Goal: Information Seeking & Learning: Learn about a topic

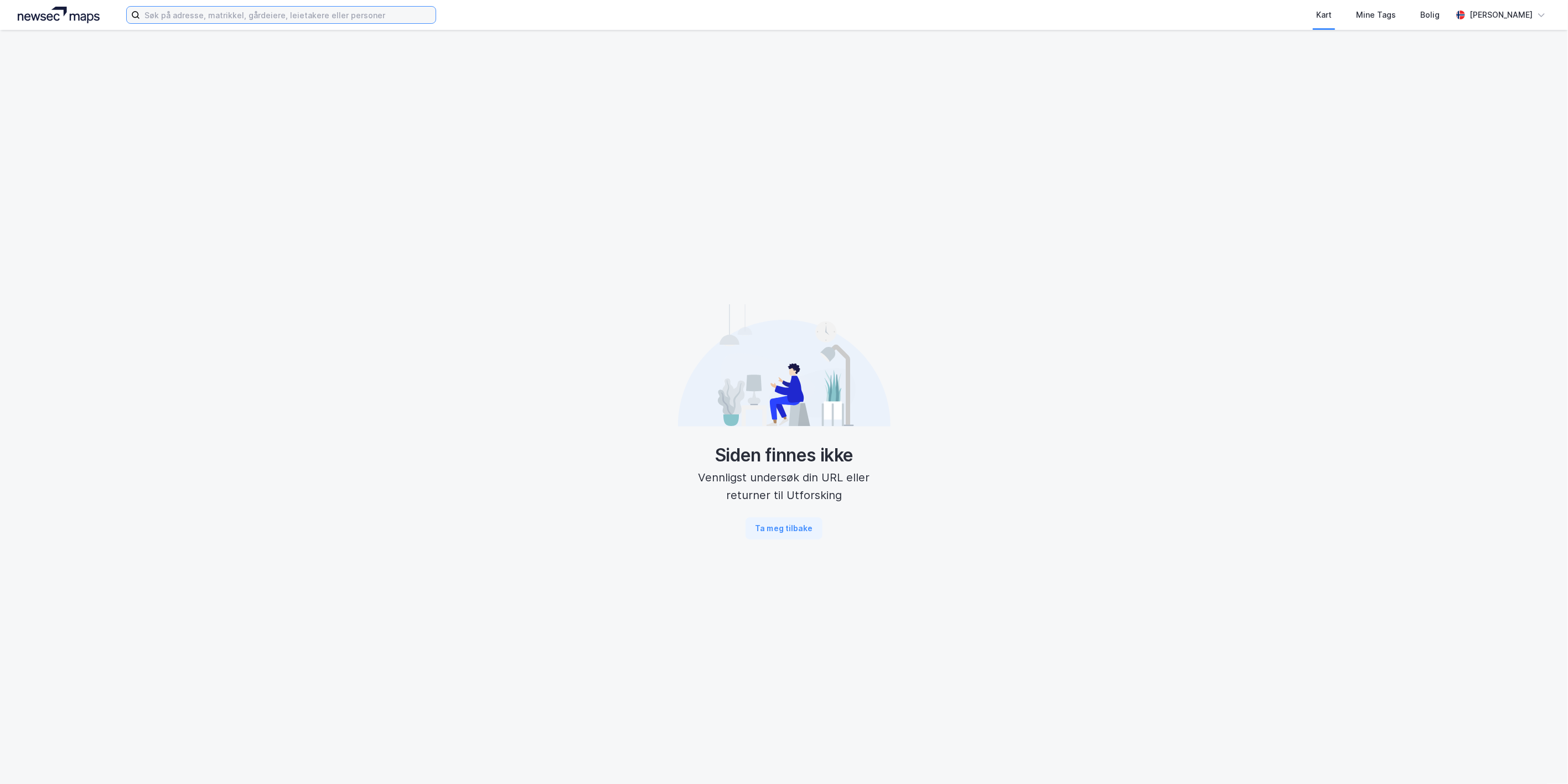
click at [327, 18] on input at bounding box center [287, 14] width 295 height 16
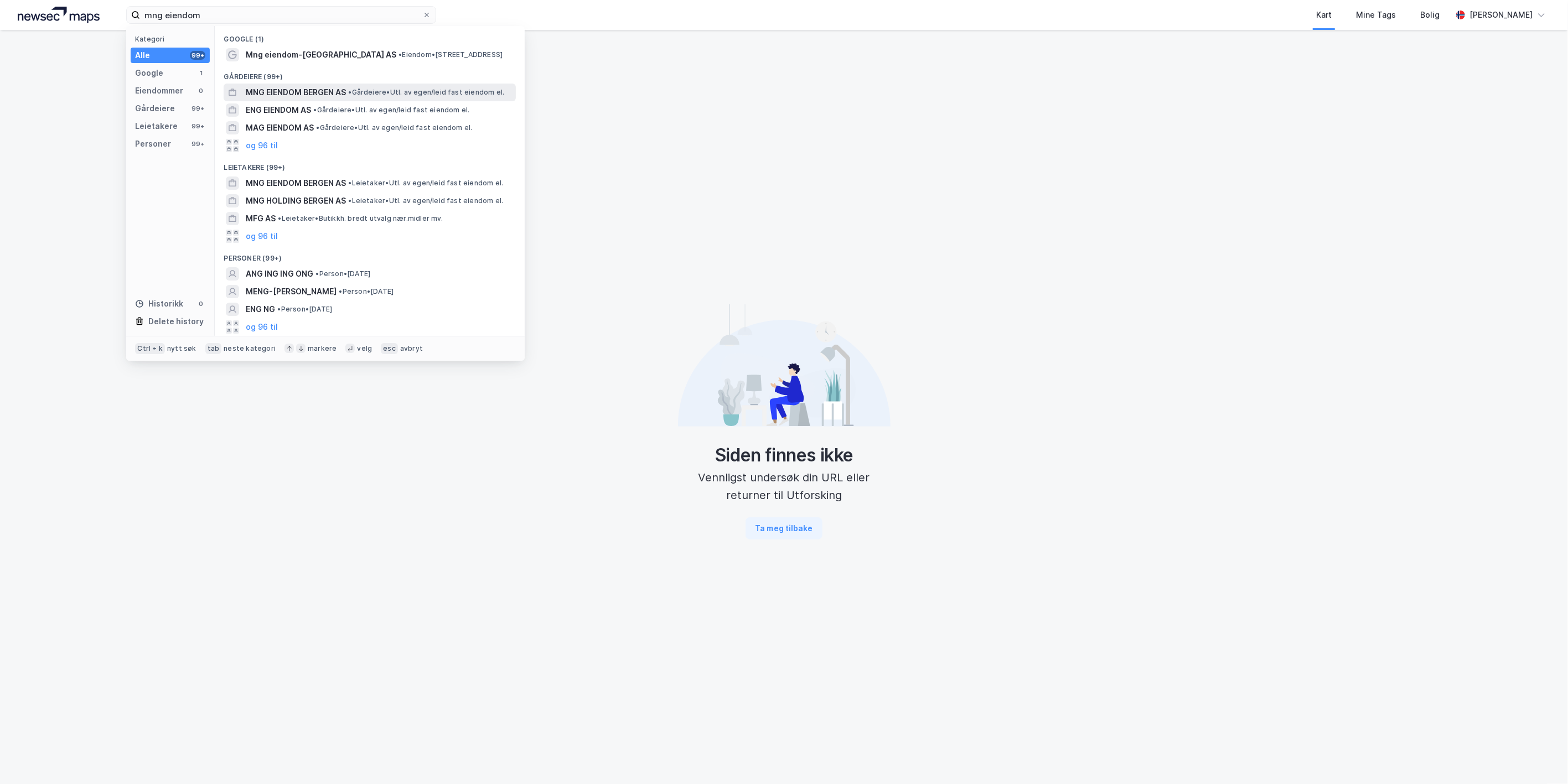
click at [277, 96] on span "MNG EIENDOM BERGEN AS" at bounding box center [296, 92] width 100 height 13
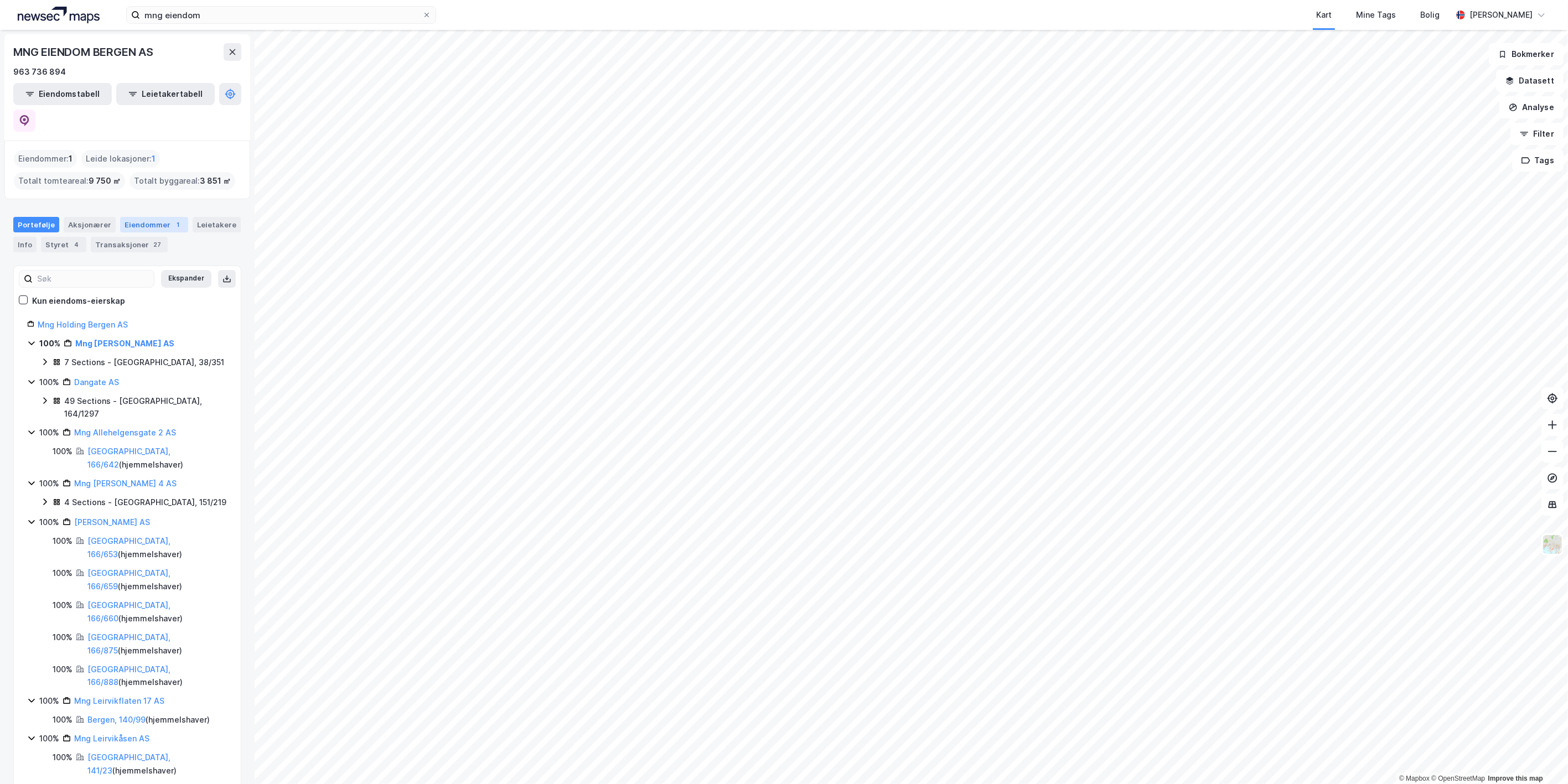
click at [149, 217] on div "Eiendommer 1" at bounding box center [155, 225] width 68 height 16
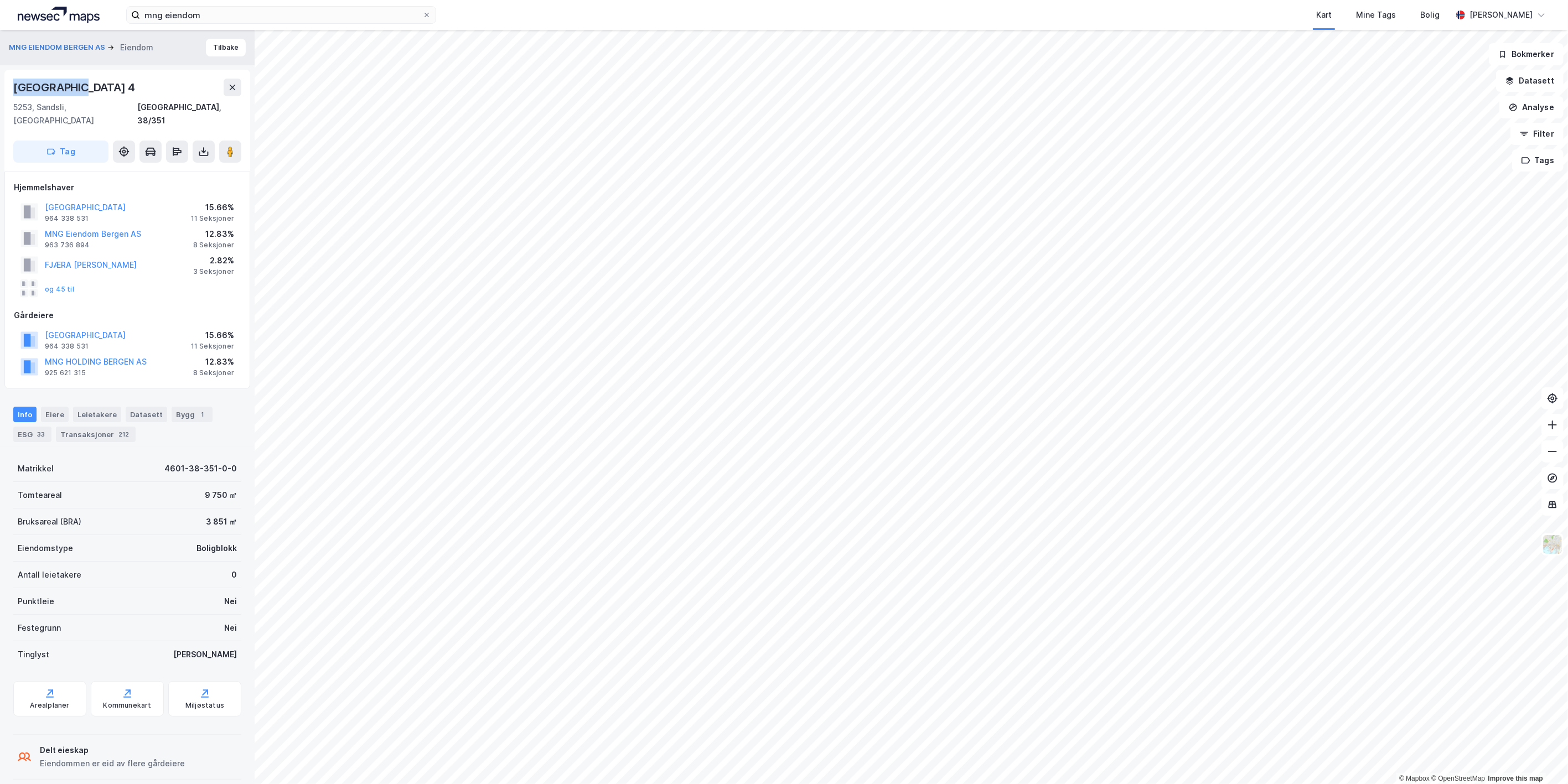
drag, startPoint x: 75, startPoint y: 86, endPoint x: 12, endPoint y: 84, distance: 63.0
click at [12, 84] on div "Saksarlia 4 5253, Sandsli, Vestland Bergen, 38/351 Tag" at bounding box center [128, 120] width 246 height 102
copy div "Saksarlia 4"
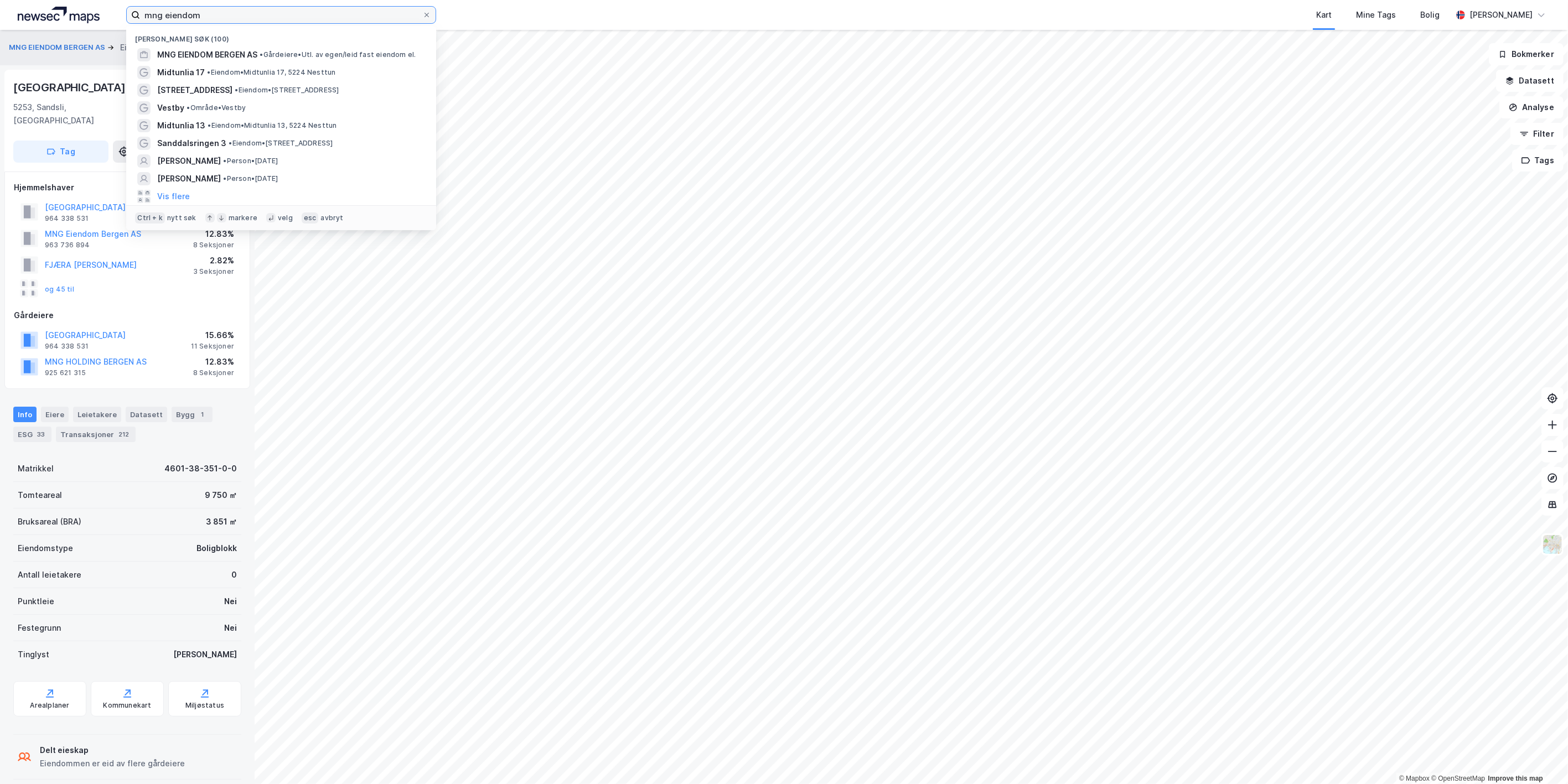
drag, startPoint x: 281, startPoint y: 18, endPoint x: -78, endPoint y: -31, distance: 362.3
click at [0, 0] on html "mng eiendom Nylige søk (100) MNG EIENDOM BERGEN AS • Gårdeiere • Utl. av egen/l…" at bounding box center [784, 392] width 1568 height 784
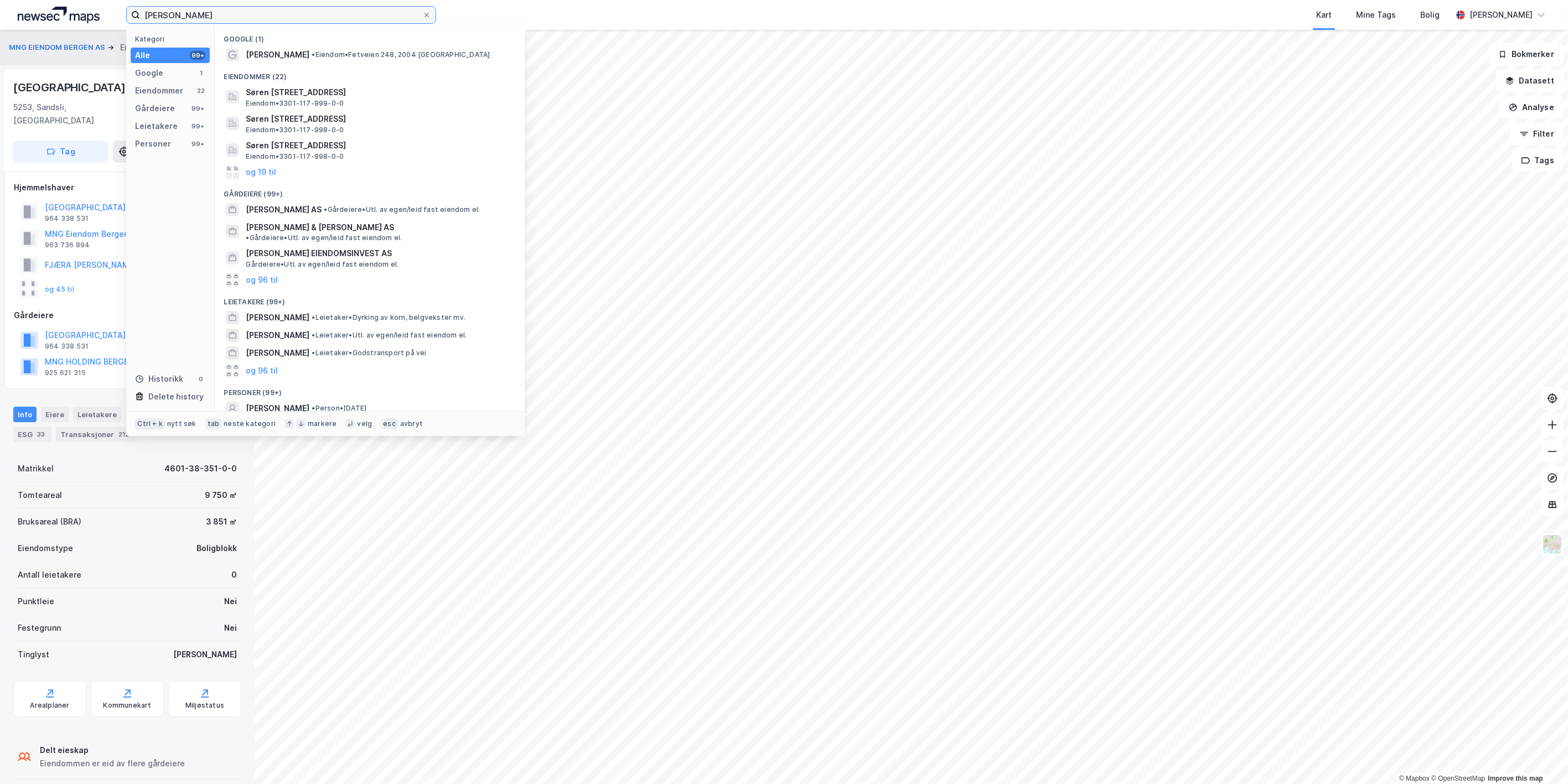
type input "geir paulsen"
click at [114, 15] on div "geir paulsen Kategori Alle 99+ Google 1 Eiendommer 22 Gårdeiere 99+ Leietakere …" at bounding box center [784, 14] width 1568 height 30
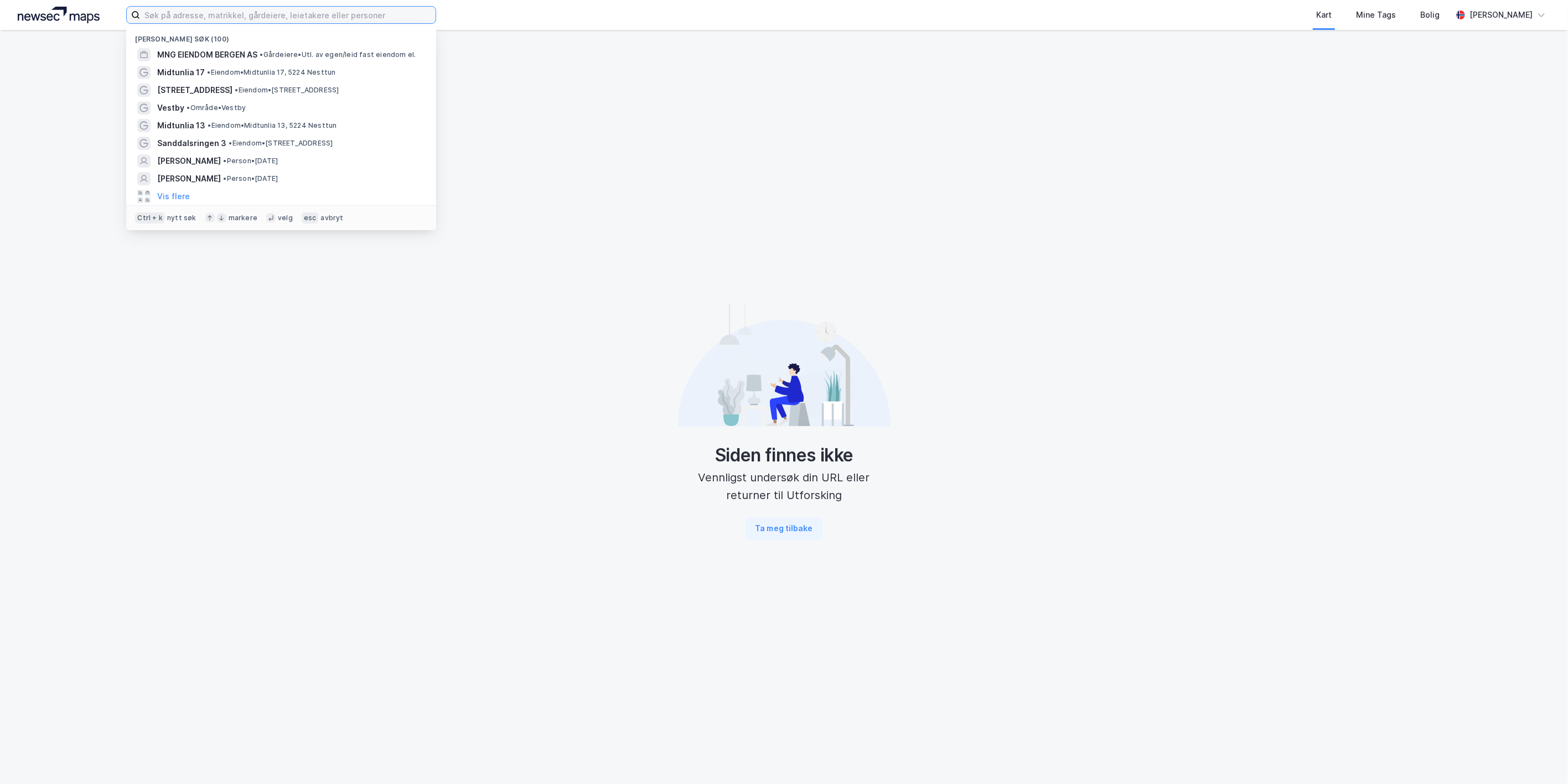
click at [179, 15] on input at bounding box center [287, 14] width 295 height 16
paste input "Leirvikåsen 51"
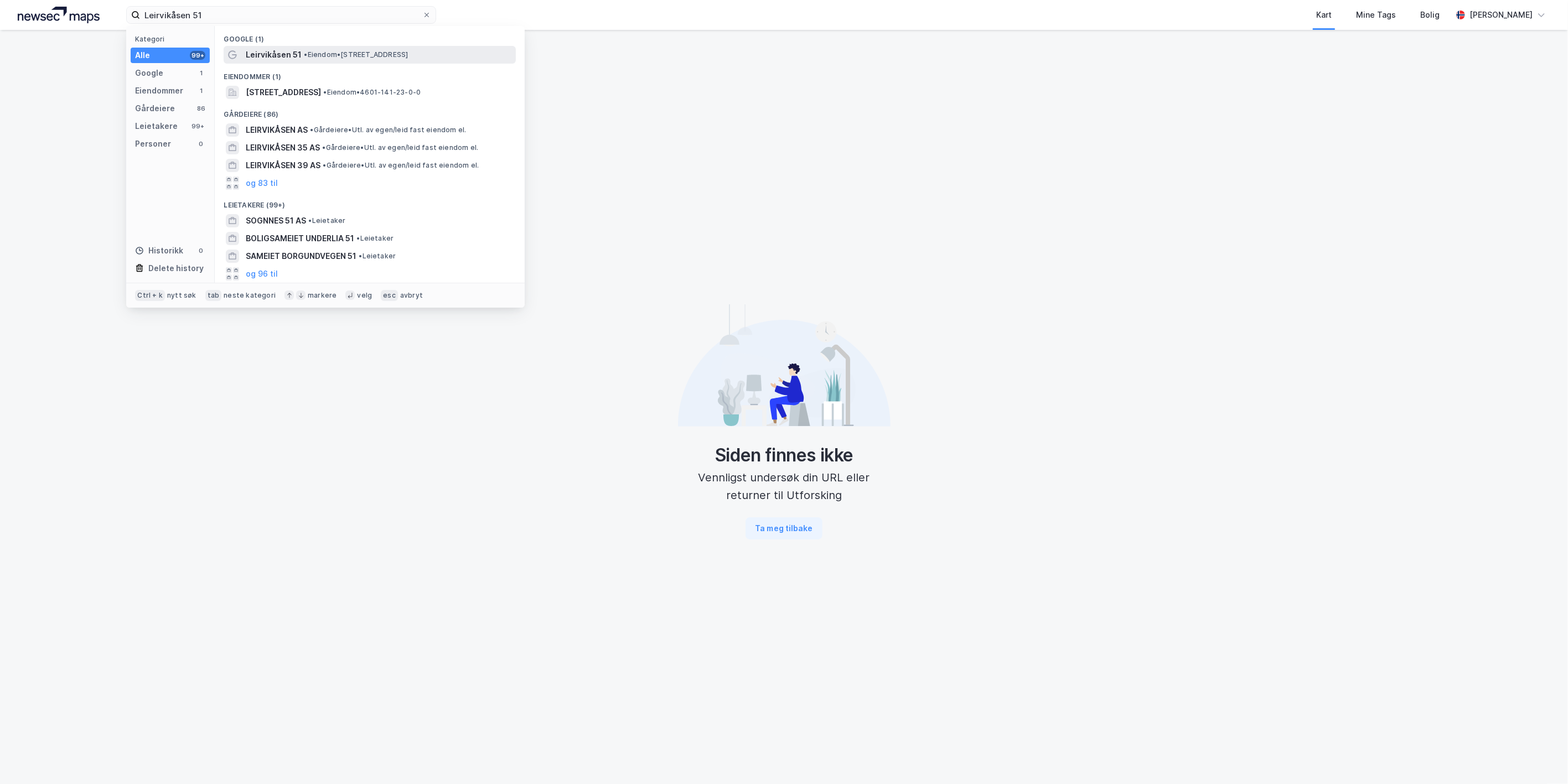
click at [280, 56] on span "Leirvikåsen 51" at bounding box center [274, 55] width 56 height 13
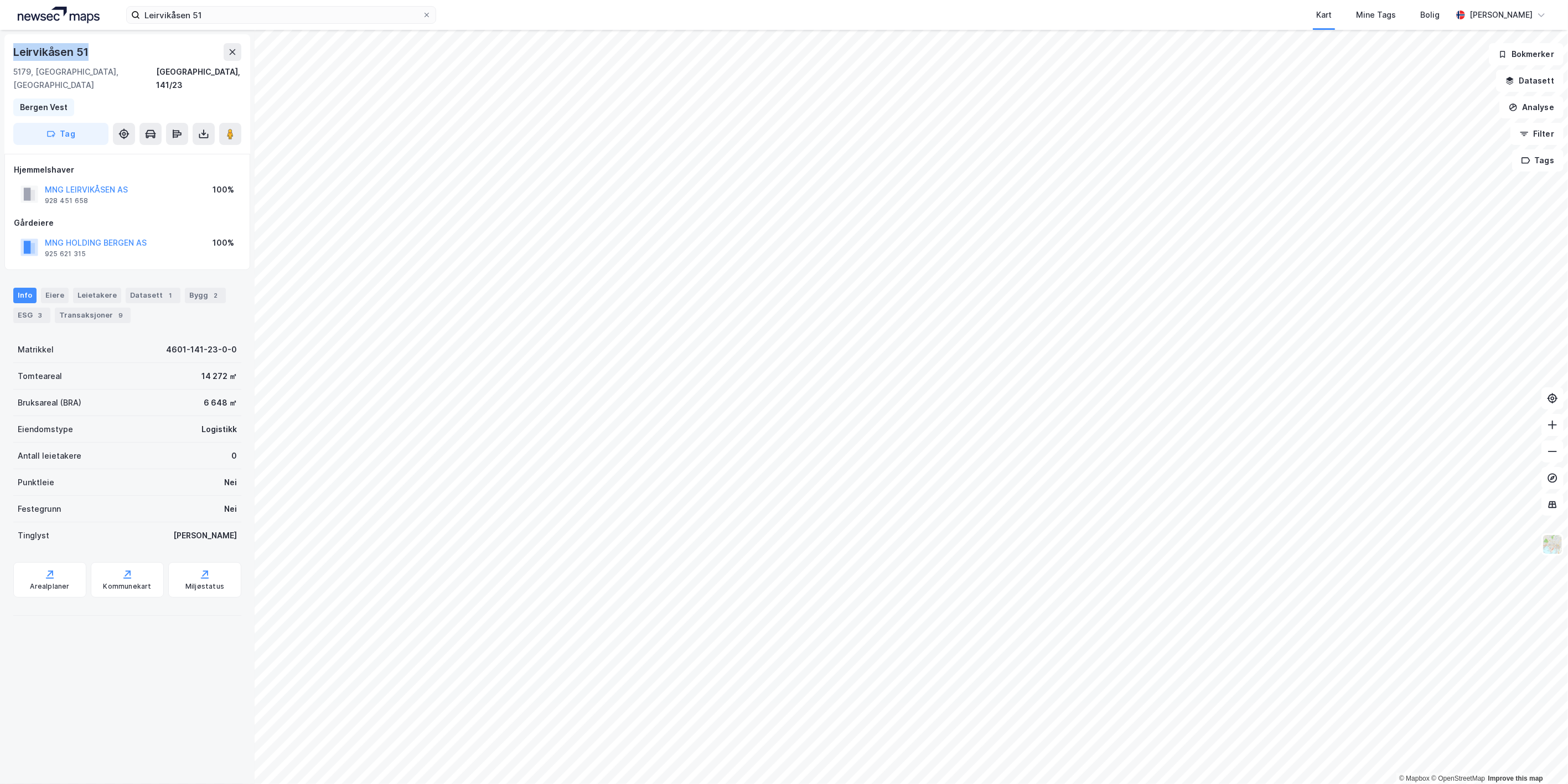
drag, startPoint x: 93, startPoint y: 54, endPoint x: 14, endPoint y: 54, distance: 79.0
click at [14, 54] on div "Leirvikåsen 51" at bounding box center [127, 52] width 228 height 18
copy div "Leirvikåsen 51"
drag, startPoint x: 212, startPoint y: 14, endPoint x: 37, endPoint y: -3, distance: 175.8
click at [37, 0] on html "Leirvikåsen 51 Kart Mine Tags Bolig William August Ødegård © Mapbox © OpenStree…" at bounding box center [784, 392] width 1568 height 784
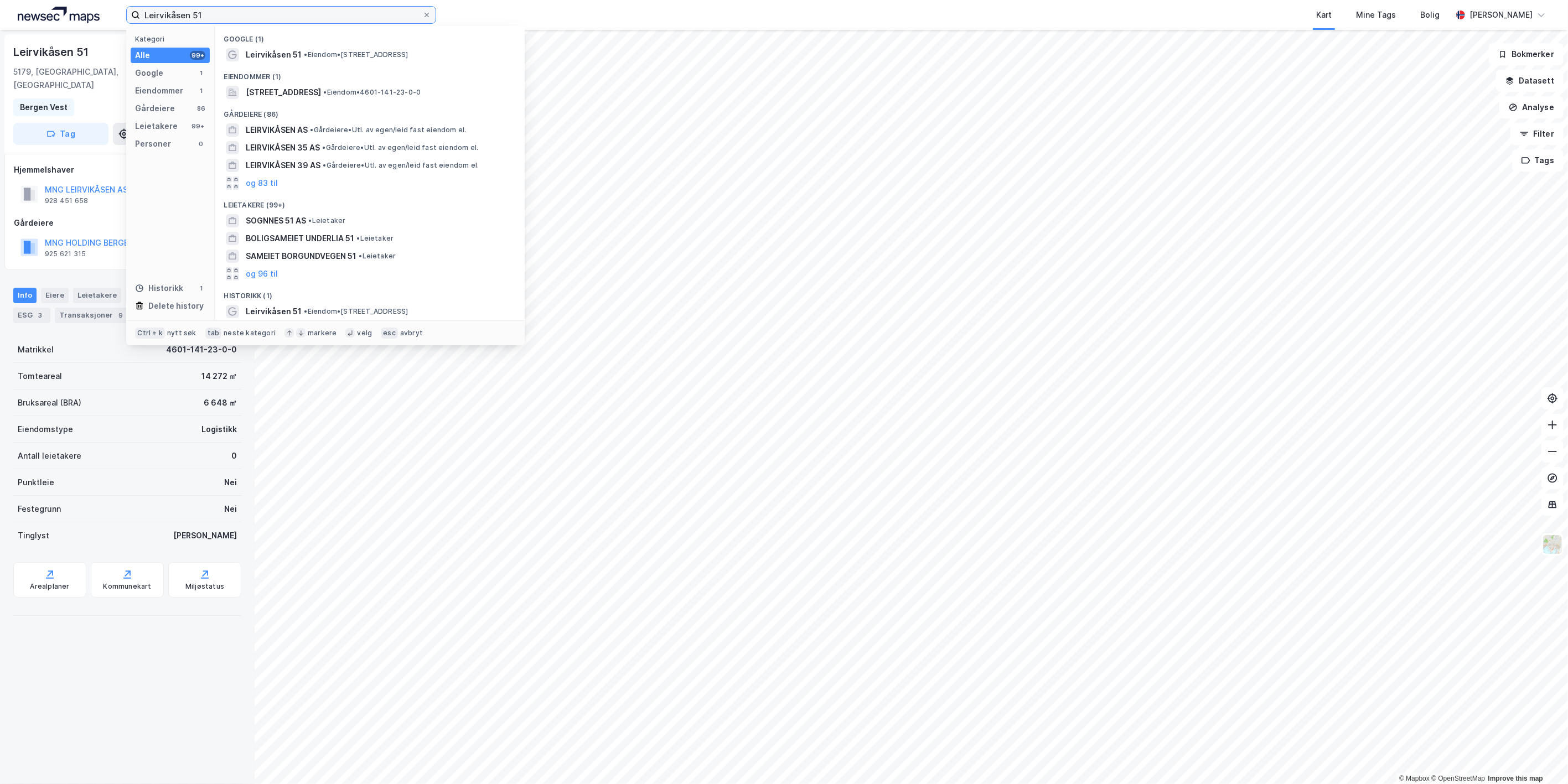
paste input "Kokstaddalen 4"
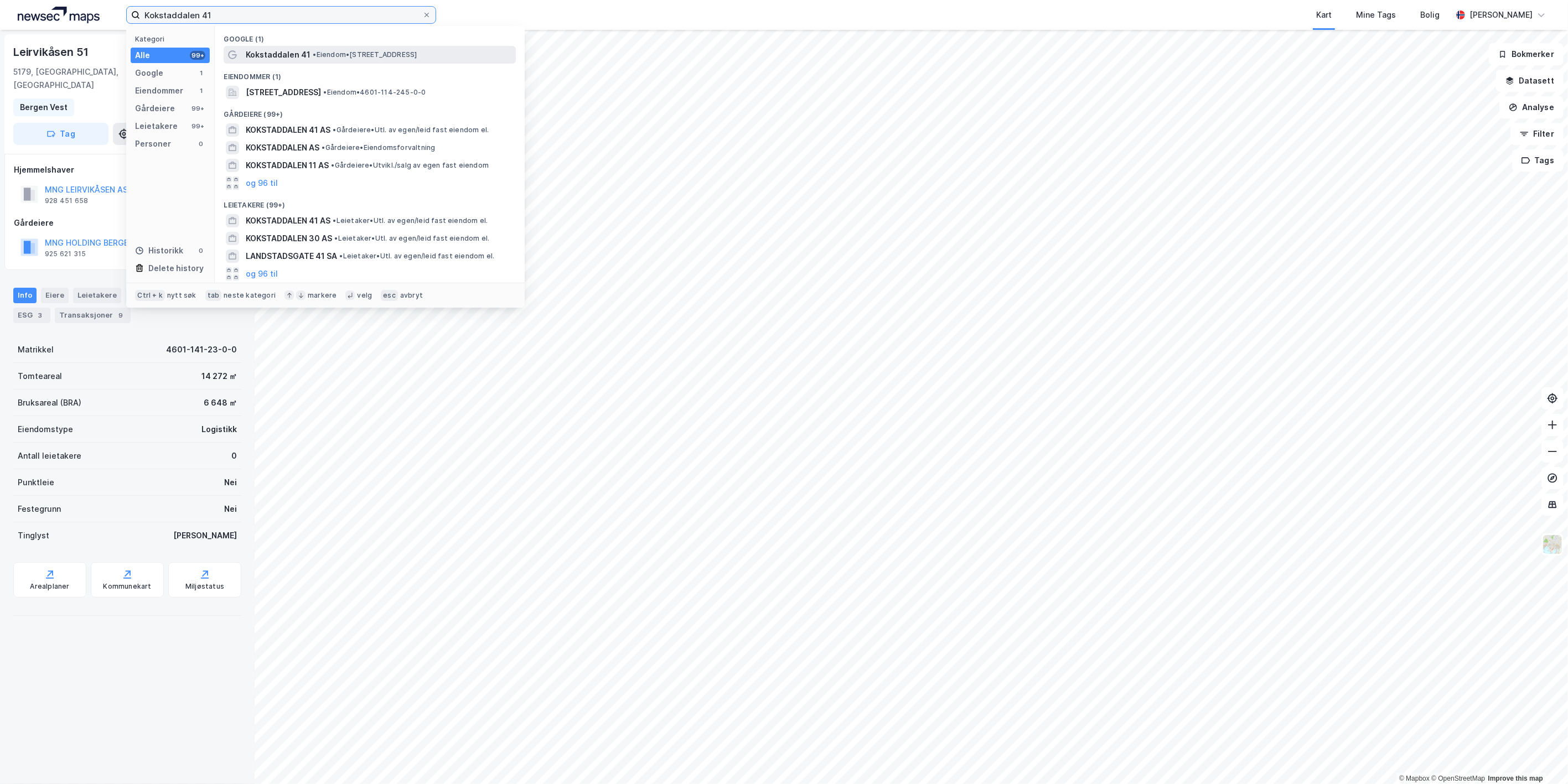
type input "Kokstaddalen 41"
click at [268, 60] on span "Kokstaddalen 41" at bounding box center [278, 55] width 64 height 13
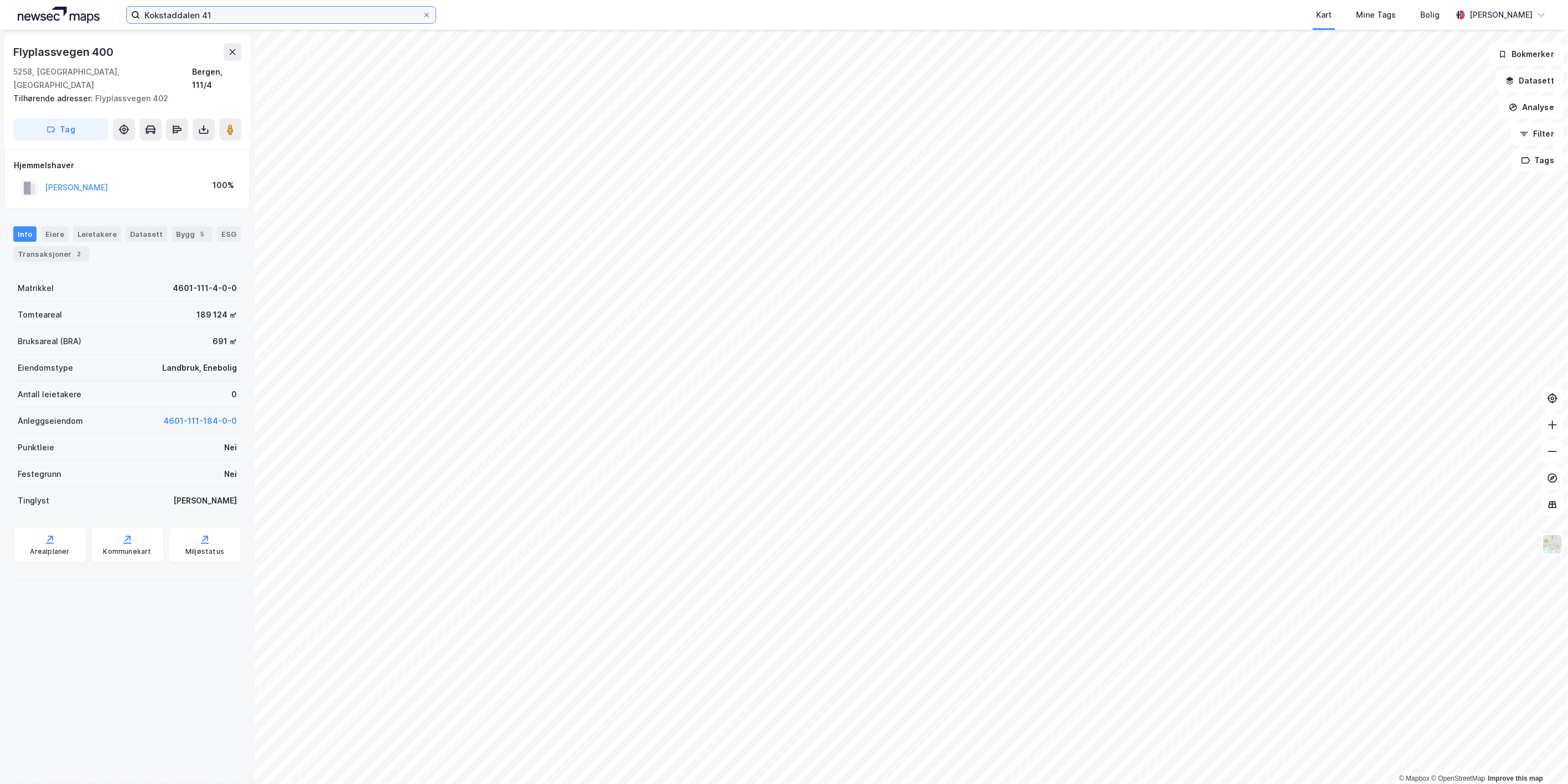
click at [347, 19] on input "Kokstaddalen 41" at bounding box center [281, 14] width 282 height 16
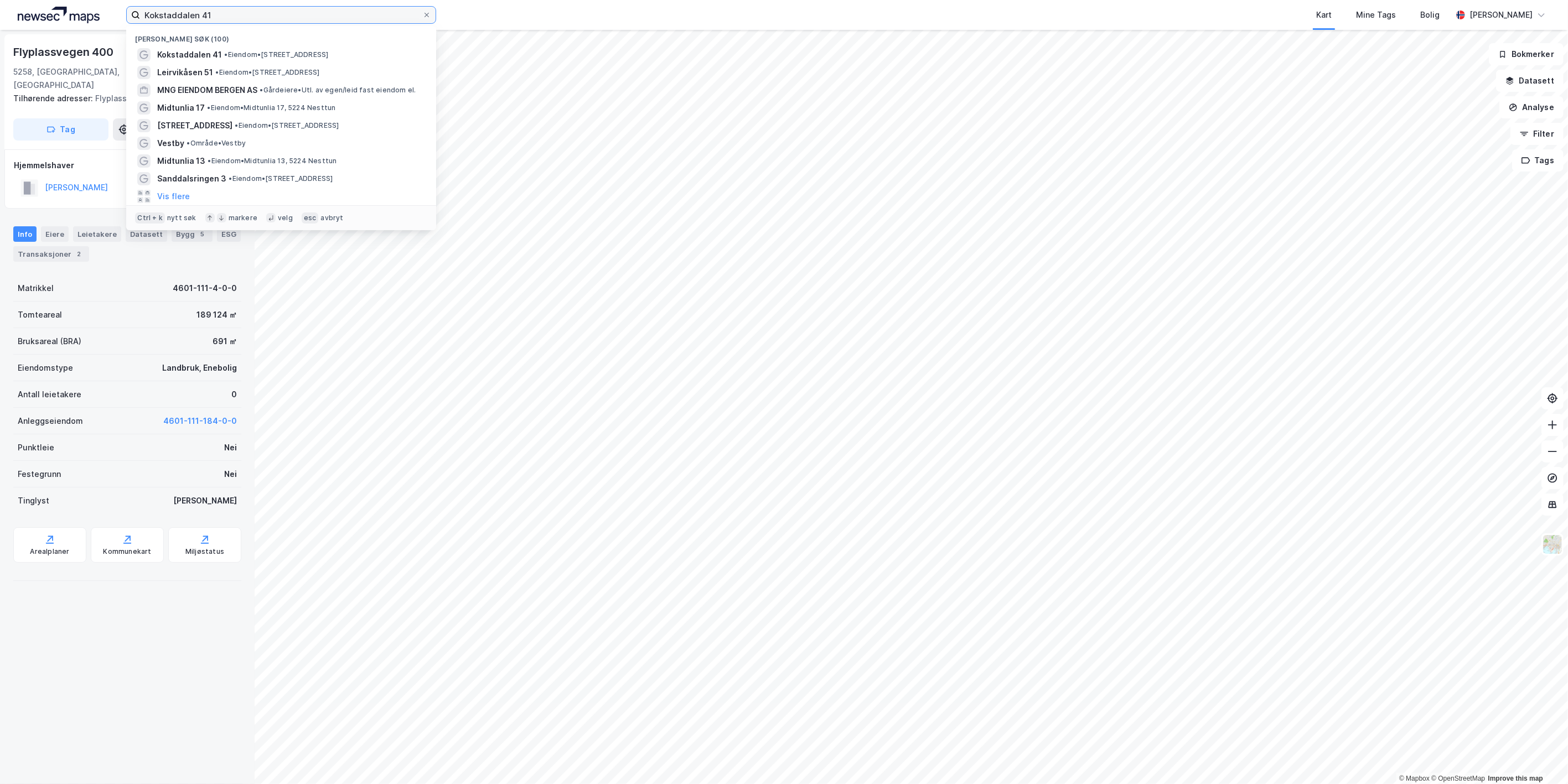
click at [347, 19] on input "Kokstaddalen 41" at bounding box center [281, 14] width 282 height 16
click at [347, 8] on input "Kokstaddalen 41" at bounding box center [281, 14] width 282 height 16
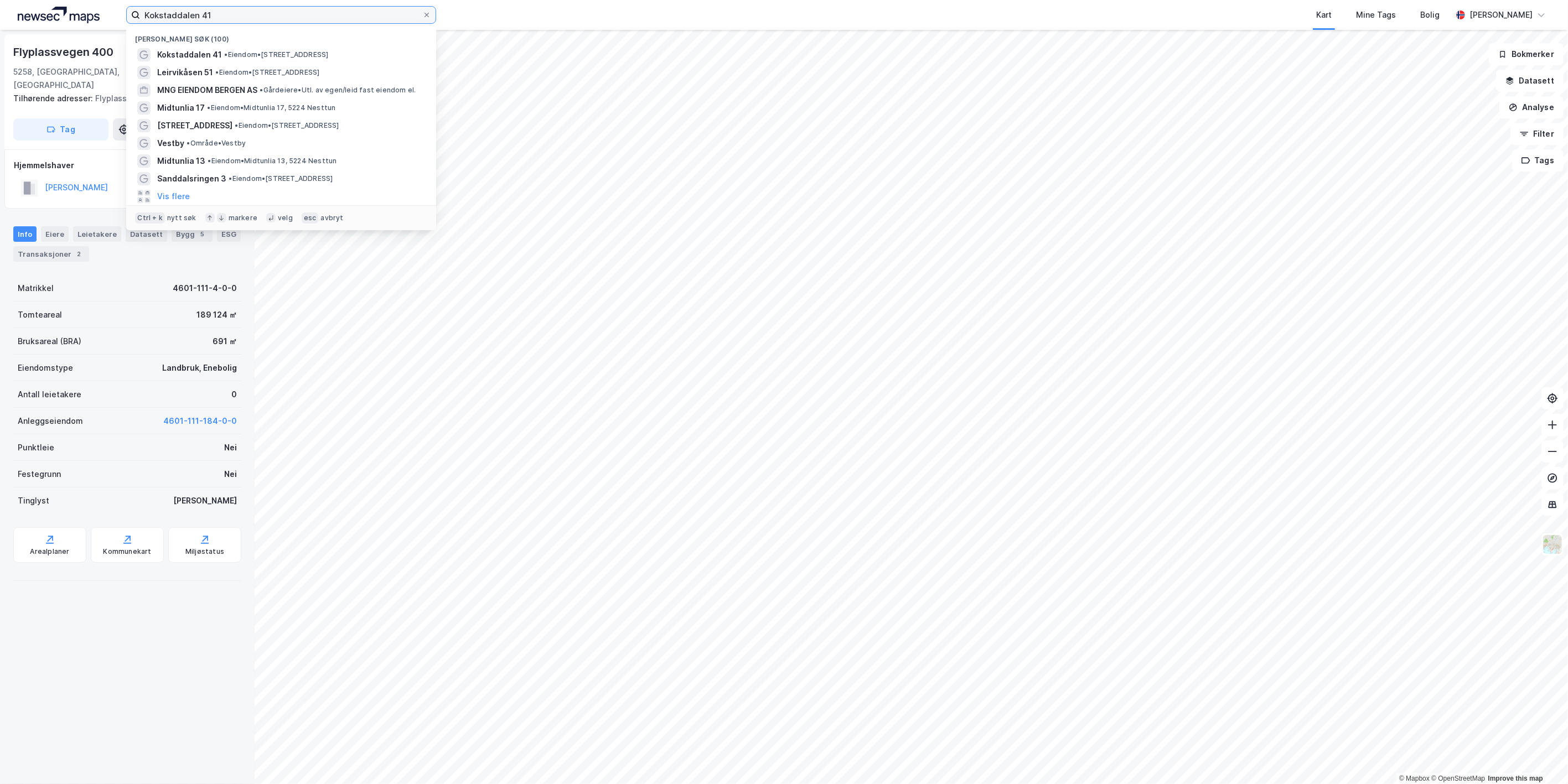
click at [347, 8] on input "Kokstaddalen 41" at bounding box center [281, 14] width 282 height 16
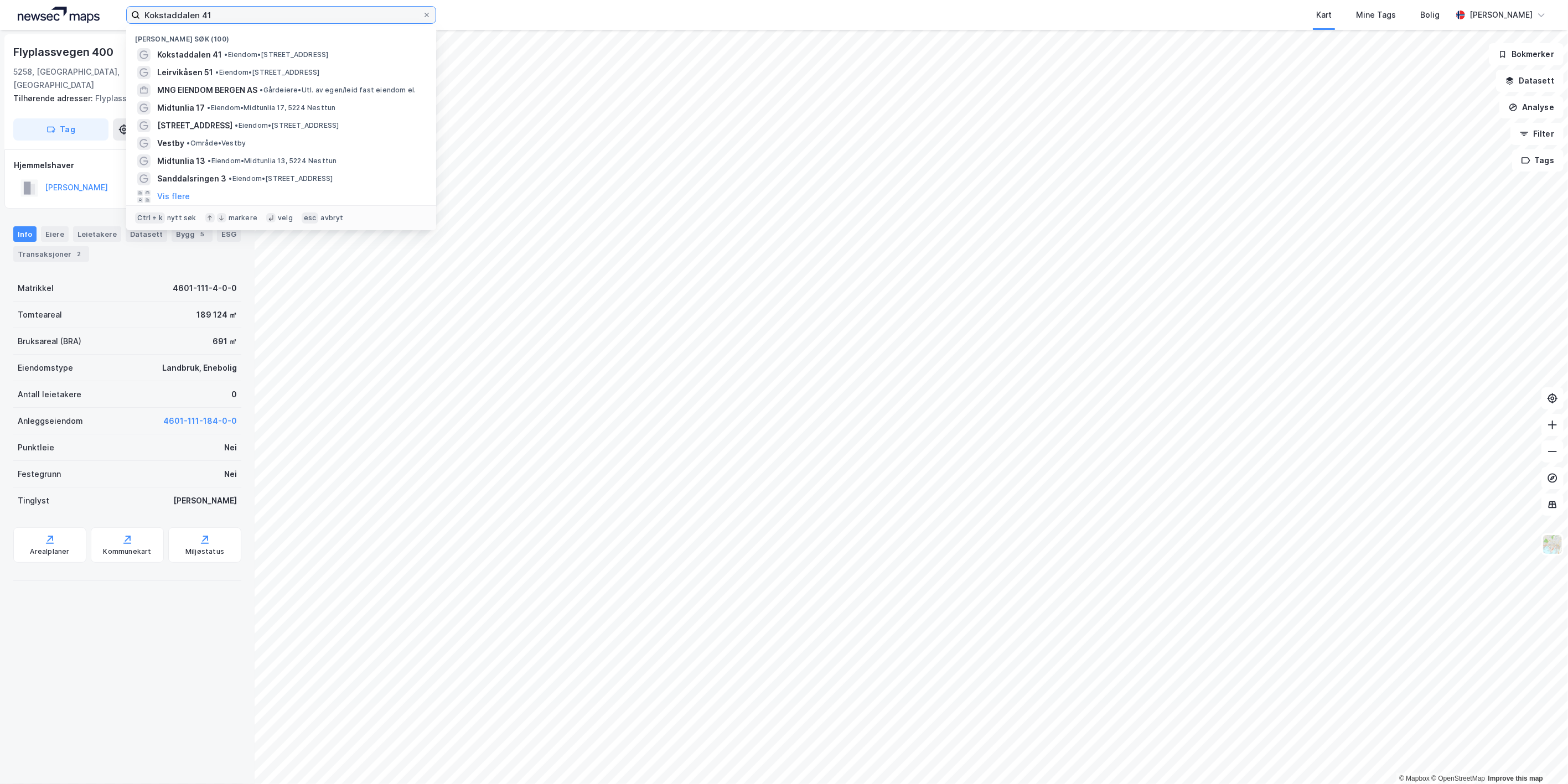
drag, startPoint x: 230, startPoint y: 14, endPoint x: 52, endPoint y: -8, distance: 179.4
click at [52, 0] on html "Kokstaddalen 41 Nylige søk (100) Kokstaddalen 41 • Eiendom • Kokstaddalen 41, 5…" at bounding box center [784, 392] width 1568 height 784
click at [215, 54] on span "Kokstaddalen 41" at bounding box center [189, 55] width 64 height 13
